Goal: Transaction & Acquisition: Purchase product/service

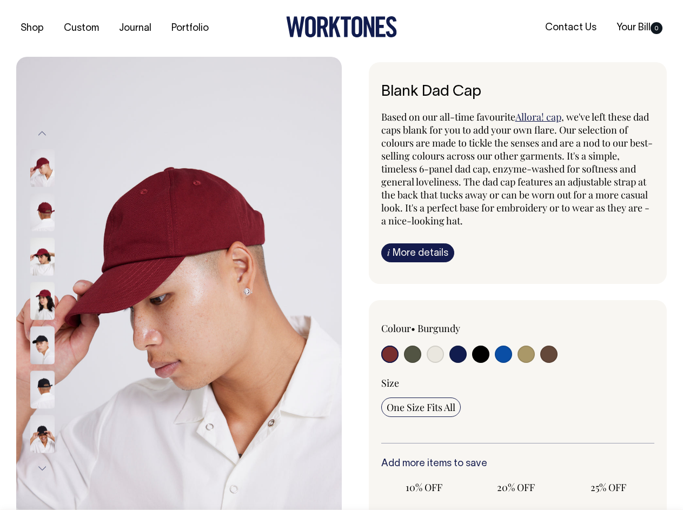
radio input "true"
select select "Espresso"
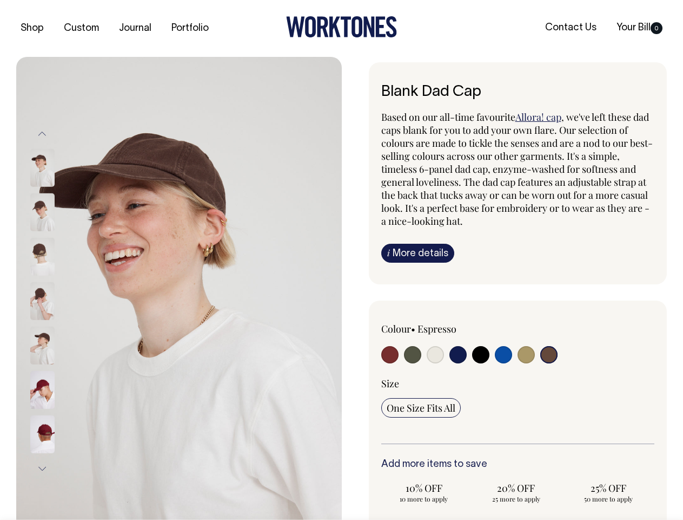
click at [179, 288] on img at bounding box center [179, 301] width 326 height 488
click at [57, 300] on div at bounding box center [57, 301] width 54 height 44
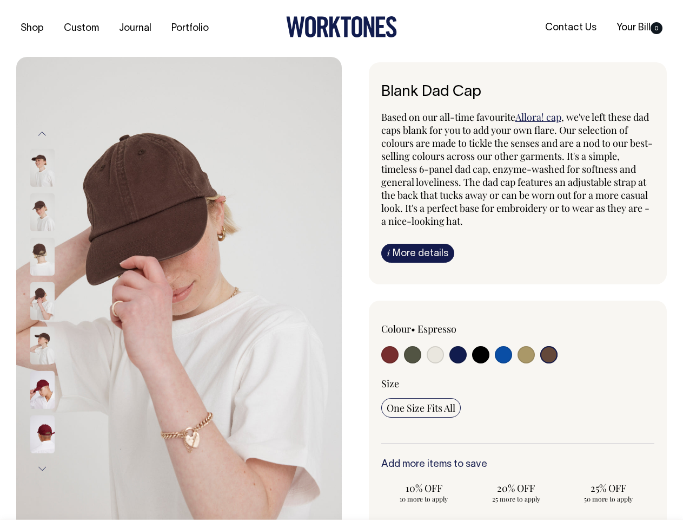
click at [42, 133] on button "Previous" at bounding box center [42, 133] width 16 height 24
click at [57, 323] on div at bounding box center [57, 345] width 54 height 44
click at [42, 468] on button "Next" at bounding box center [42, 468] width 16 height 24
